Goal: Task Accomplishment & Management: Complete application form

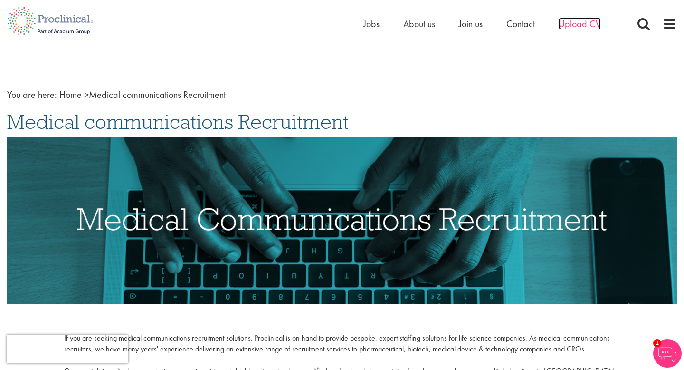
click at [583, 24] on span "Upload CV" at bounding box center [580, 24] width 42 height 12
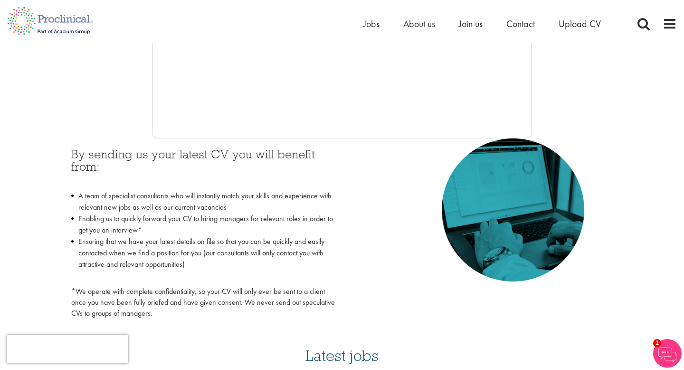
scroll to position [636, 0]
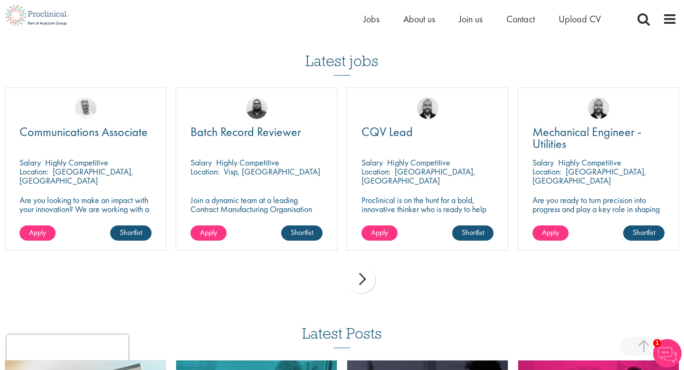
click at [360, 274] on div "next" at bounding box center [361, 279] width 29 height 29
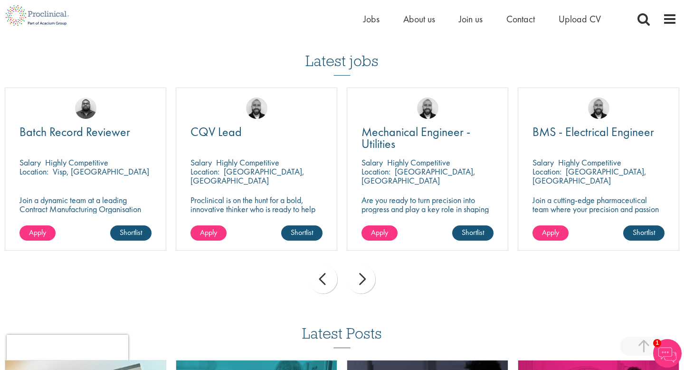
click at [360, 274] on div "next" at bounding box center [361, 279] width 29 height 29
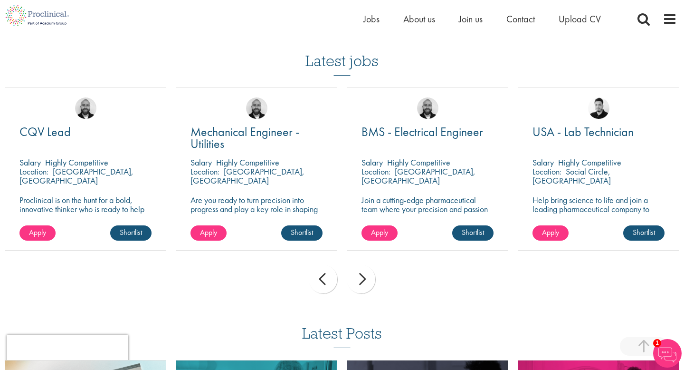
click at [360, 274] on div "next" at bounding box center [361, 279] width 29 height 29
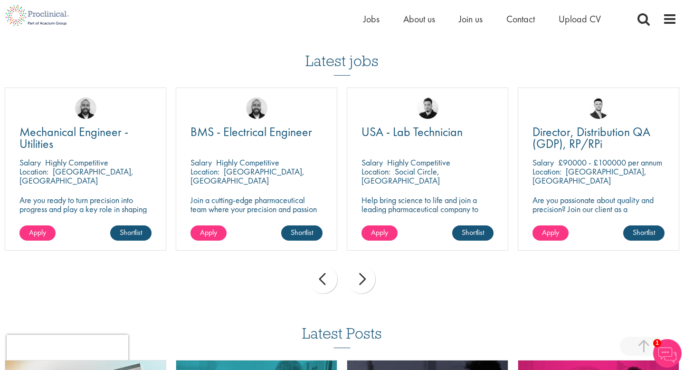
click at [360, 274] on div "next" at bounding box center [361, 279] width 29 height 29
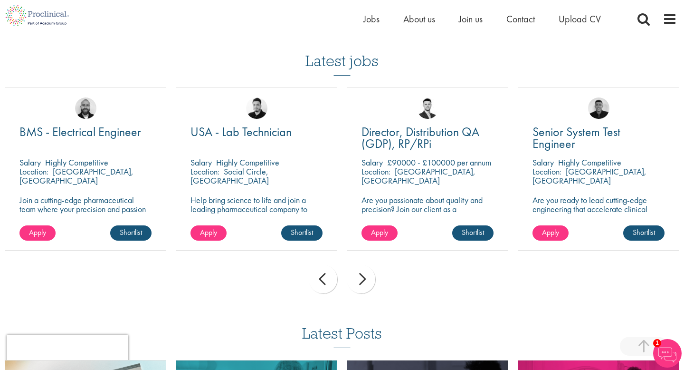
click at [360, 274] on div "next" at bounding box center [361, 279] width 29 height 29
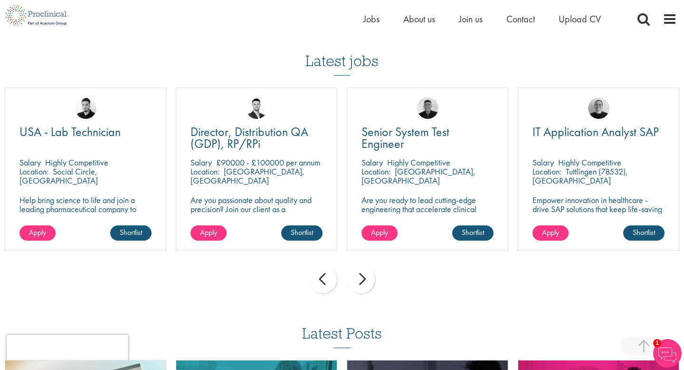
click at [360, 274] on div "next" at bounding box center [361, 279] width 29 height 29
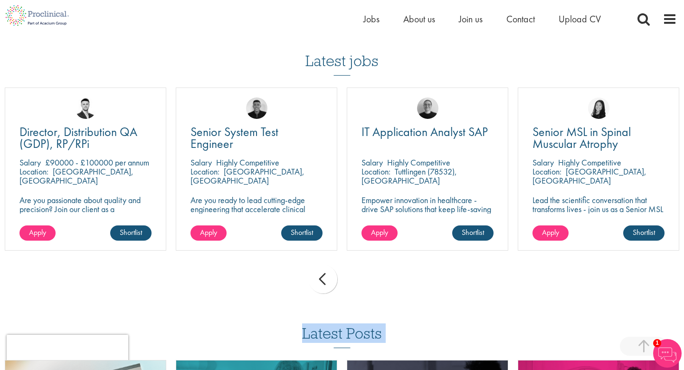
click at [360, 274] on div "prev next" at bounding box center [342, 280] width 684 height 41
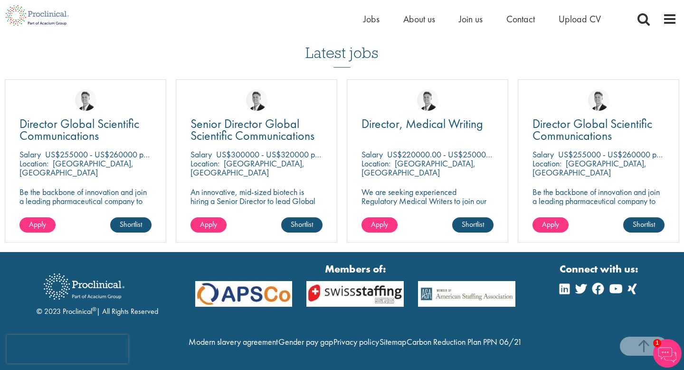
scroll to position [895, 0]
click at [364, 16] on span "Jobs" at bounding box center [372, 19] width 16 height 12
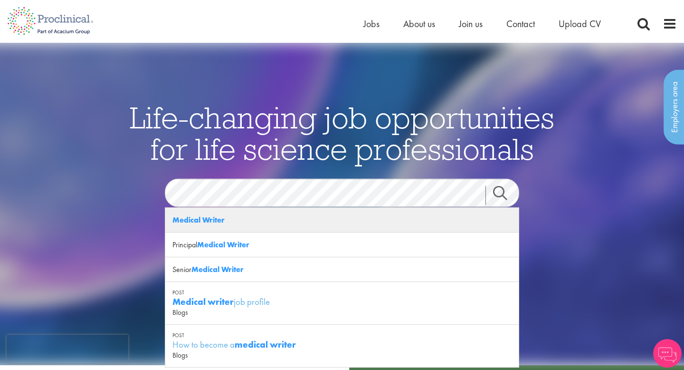
click at [186, 215] on strong "Medical Writer" at bounding box center [199, 220] width 52 height 10
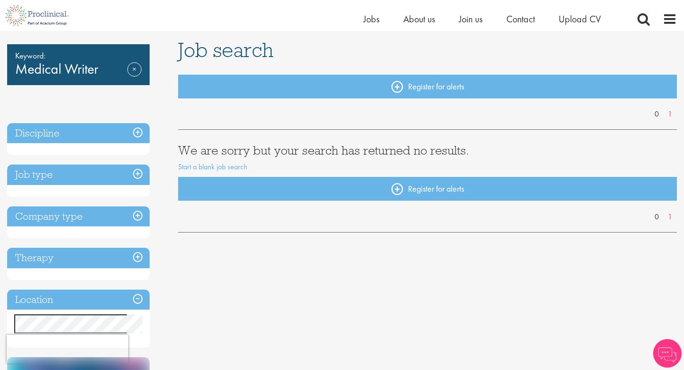
scroll to position [63, 0]
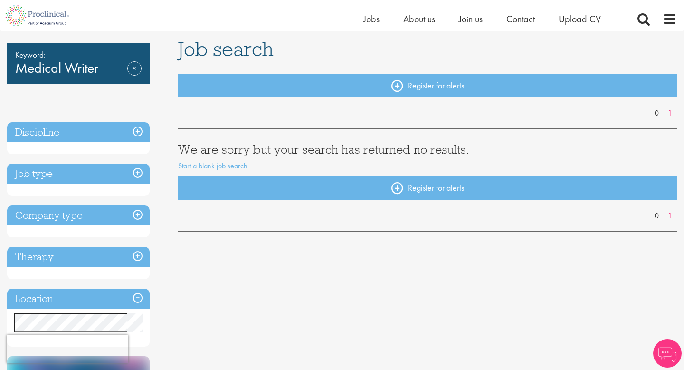
click at [86, 133] on h3 "Discipline" at bounding box center [78, 132] width 143 height 20
click at [135, 64] on link "Remove" at bounding box center [134, 75] width 14 height 28
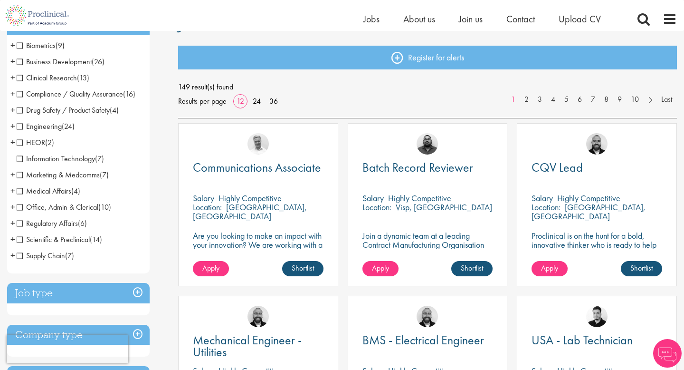
scroll to position [96, 0]
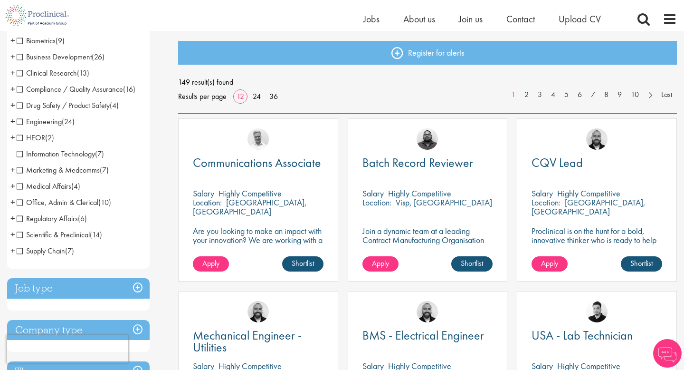
click at [18, 187] on span "Medical Affairs" at bounding box center [44, 186] width 55 height 10
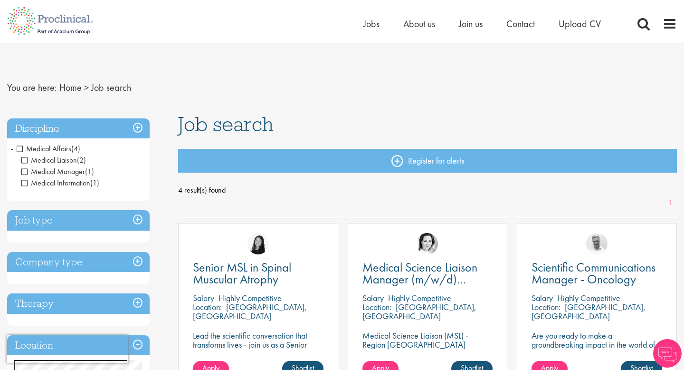
click at [23, 150] on span "Medical Affairs" at bounding box center [44, 149] width 55 height 10
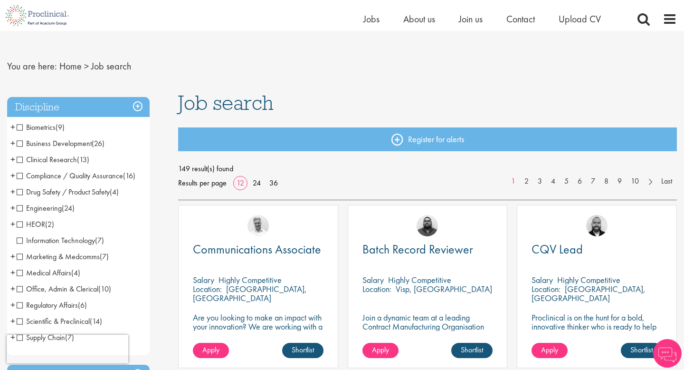
scroll to position [10, 0]
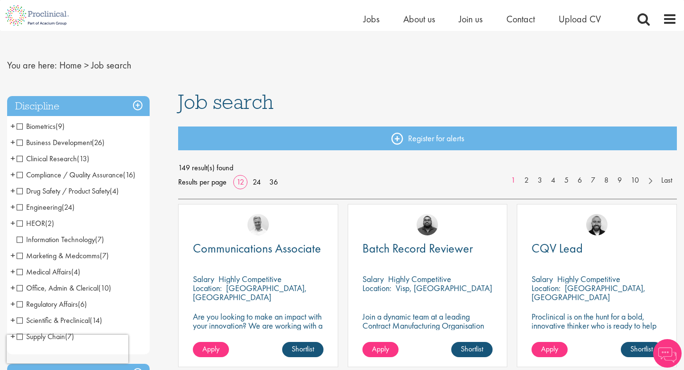
click at [50, 253] on span "Marketing & Medcomms" at bounding box center [58, 255] width 83 height 10
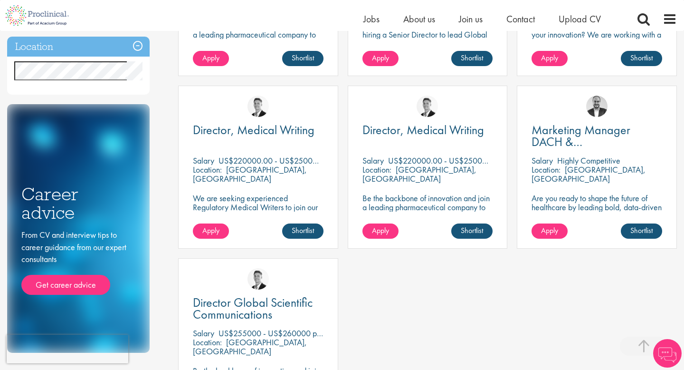
scroll to position [299, 0]
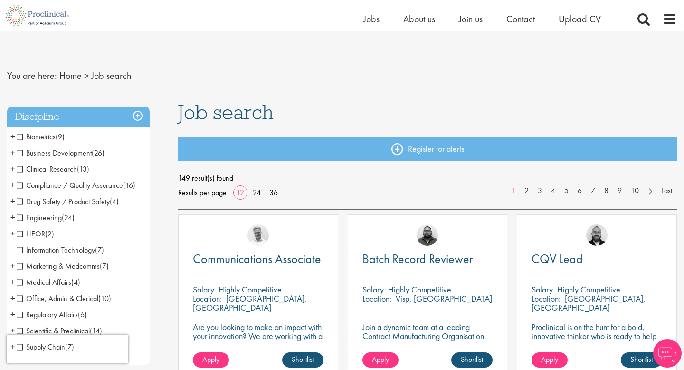
scroll to position [96, 0]
